Goal: Task Accomplishment & Management: Manage account settings

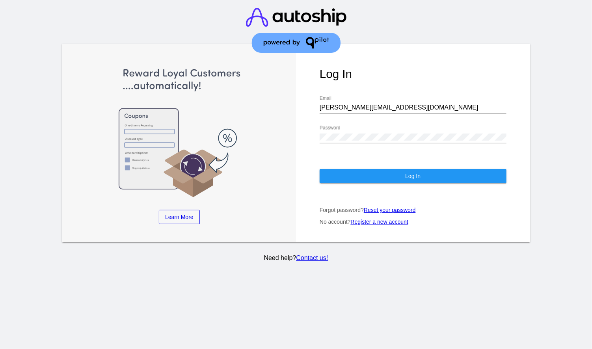
click at [434, 169] on button "Log In" at bounding box center [413, 176] width 187 height 14
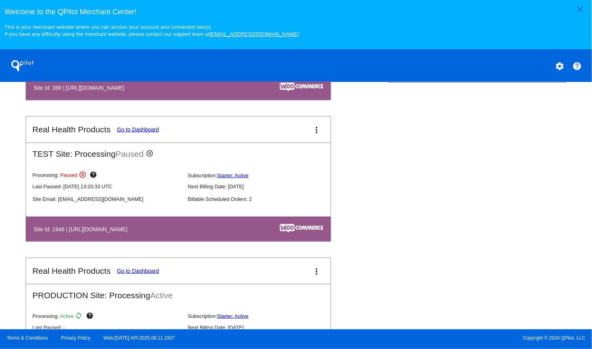
scroll to position [464, 0]
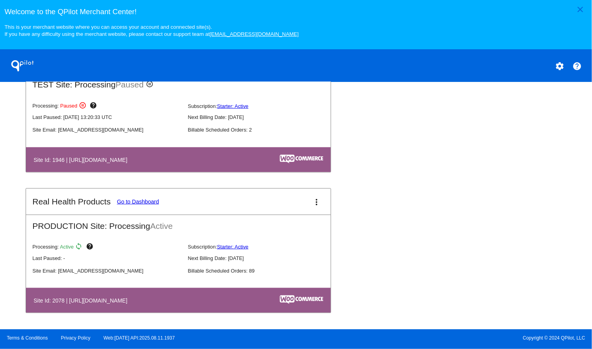
click at [142, 203] on link "Go to Dashboard" at bounding box center [138, 202] width 42 height 6
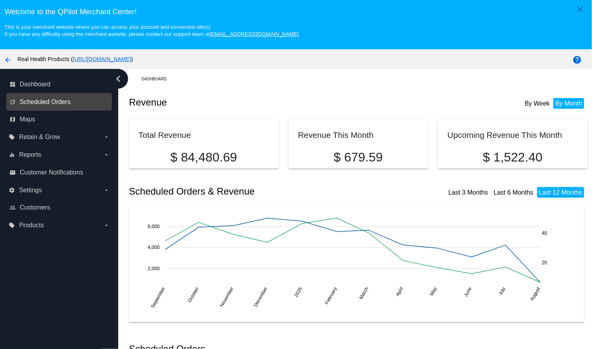
click at [44, 105] on span "Scheduled Orders" at bounding box center [45, 102] width 51 height 7
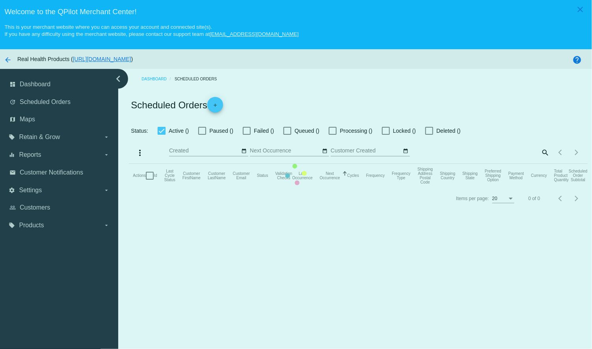
checkbox input "true"
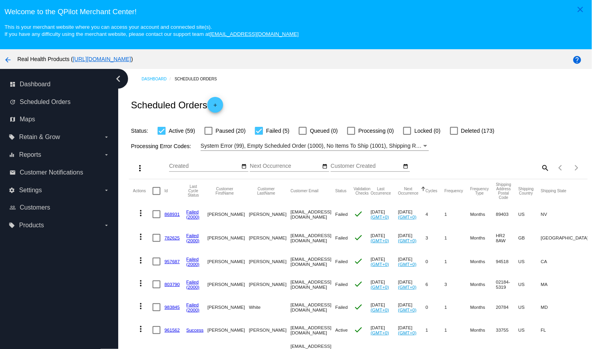
click at [543, 167] on mat-icon "search" at bounding box center [544, 168] width 9 height 12
click at [475, 170] on input "Search" at bounding box center [493, 166] width 114 height 6
type input "hunter"
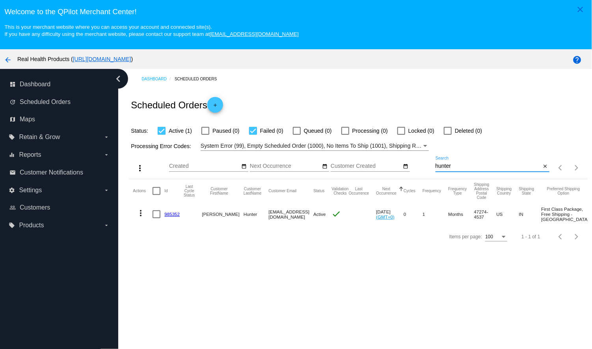
click at [173, 217] on link "985352" at bounding box center [171, 214] width 15 height 5
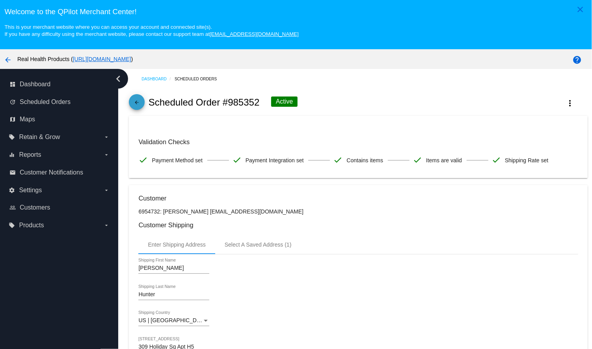
click at [135, 102] on mat-icon "arrow_back" at bounding box center [136, 104] width 9 height 9
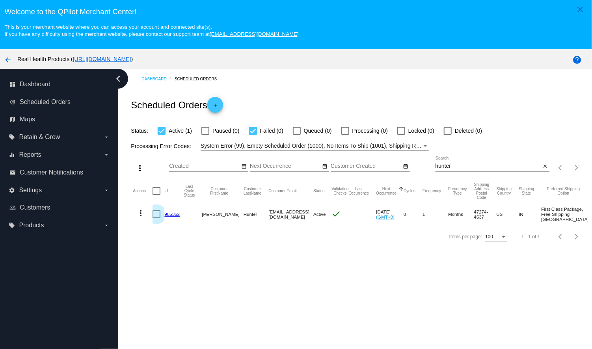
click at [155, 218] on div at bounding box center [157, 214] width 8 height 8
click at [156, 219] on input "checkbox" at bounding box center [156, 218] width 0 height 0
checkbox input "true"
click at [139, 218] on mat-icon "more_vert" at bounding box center [140, 213] width 9 height 9
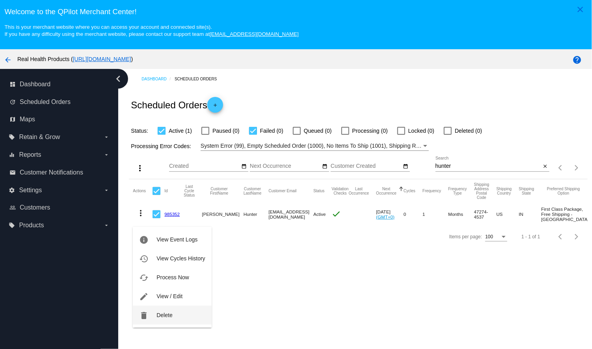
click at [173, 316] on button "delete Delete" at bounding box center [172, 315] width 78 height 19
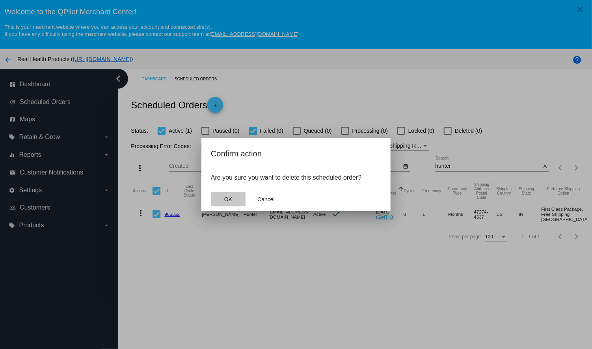
click at [221, 198] on button "OK" at bounding box center [228, 199] width 35 height 14
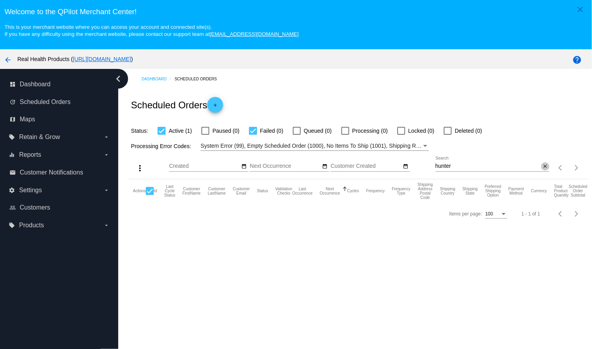
click at [547, 168] on mat-icon "close" at bounding box center [546, 167] width 6 height 6
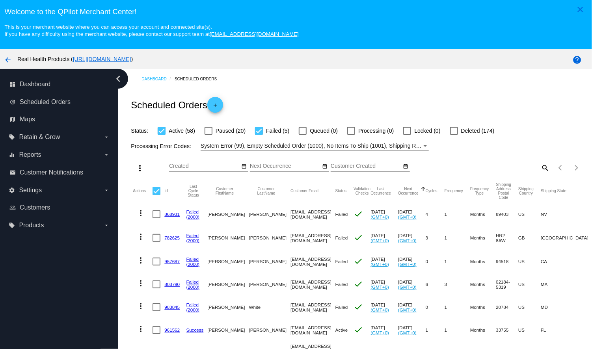
drag, startPoint x: 549, startPoint y: 168, endPoint x: 588, endPoint y: 170, distance: 39.5
click at [549, 168] on mat-icon "search" at bounding box center [544, 168] width 9 height 12
click at [450, 168] on input "Search" at bounding box center [493, 166] width 114 height 6
paste input "[PERSON_NAME]"
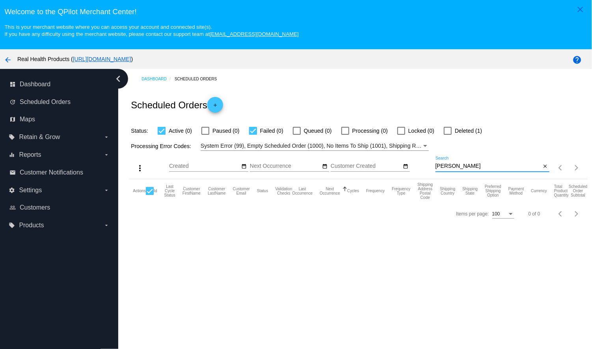
type input "[PERSON_NAME]"
click at [449, 131] on div at bounding box center [448, 131] width 8 height 8
click at [448, 135] on input "Deleted (1)" at bounding box center [447, 135] width 0 height 0
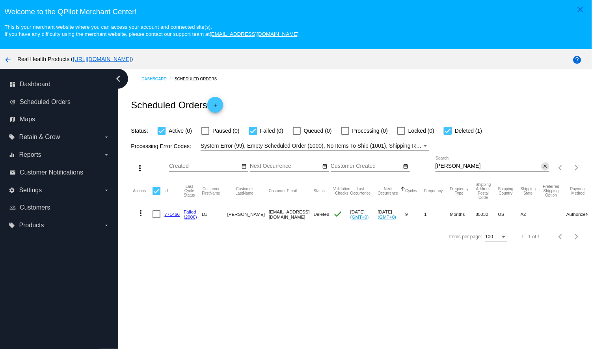
click at [545, 167] on mat-icon "close" at bounding box center [546, 167] width 6 height 6
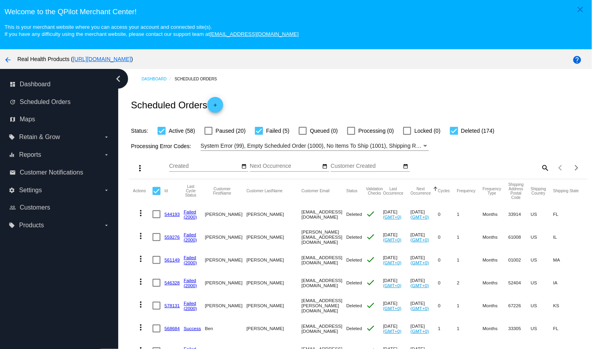
click at [455, 132] on div at bounding box center [454, 131] width 8 height 8
click at [454, 135] on input "Deleted (174)" at bounding box center [454, 135] width 0 height 0
checkbox input "false"
